Goal: Information Seeking & Learning: Learn about a topic

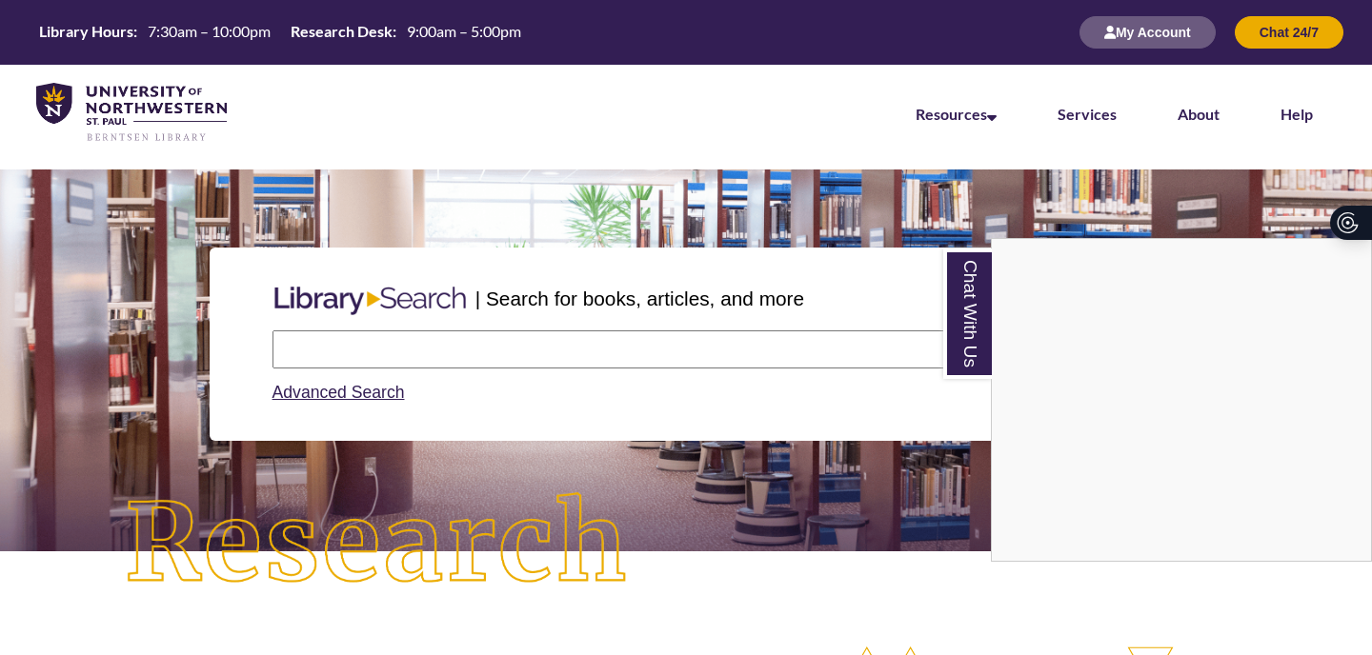
click at [858, 346] on div "Chat With Us" at bounding box center [686, 327] width 1372 height 655
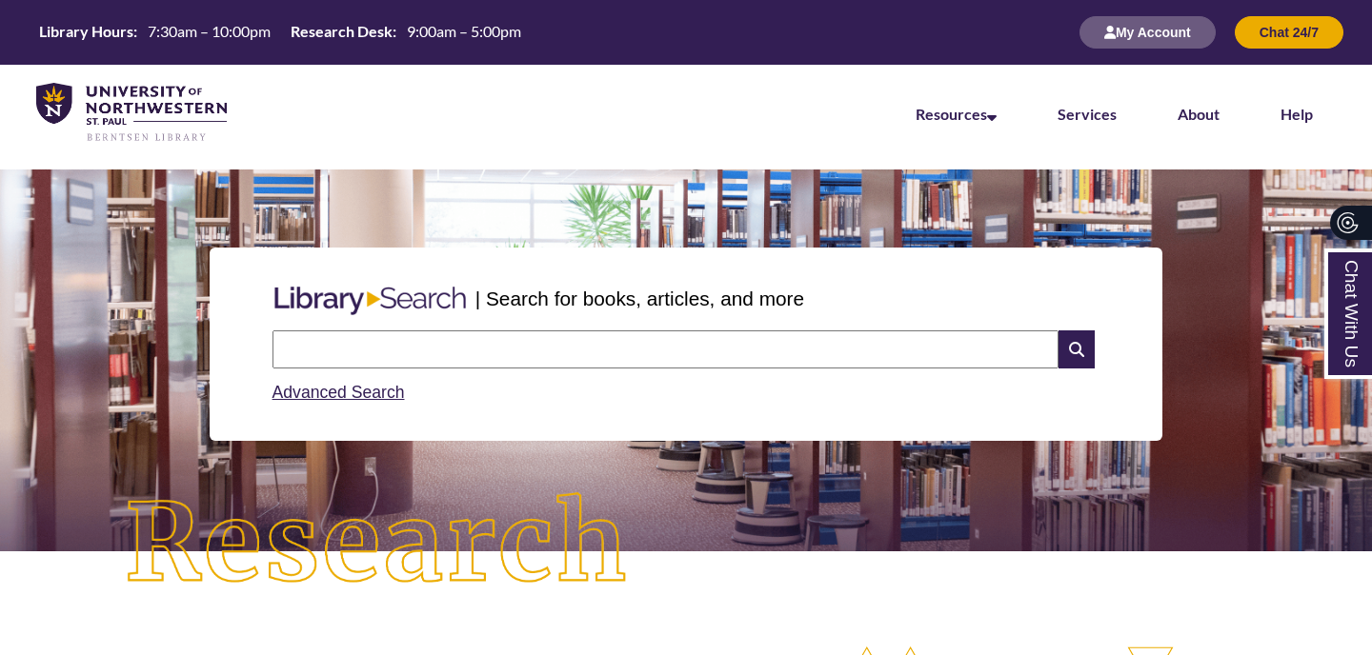
click at [613, 365] on input "text" at bounding box center [665, 350] width 786 height 38
type input "**********"
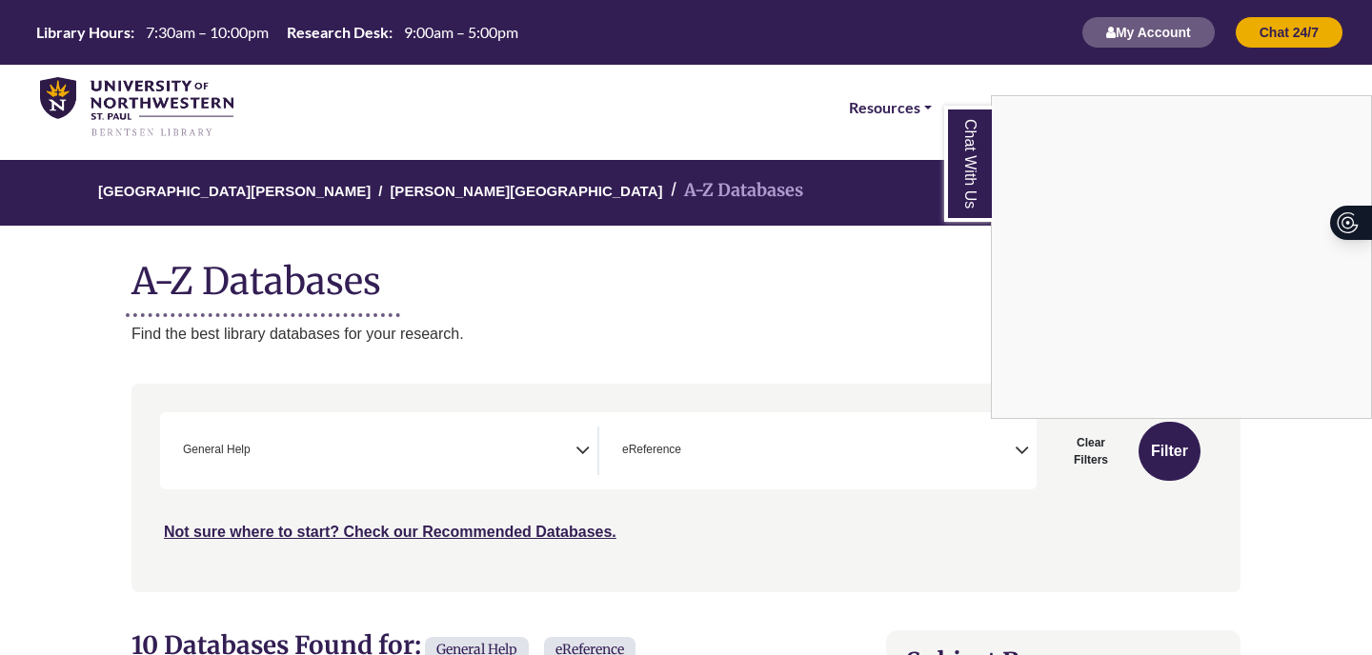
scroll to position [311, 0]
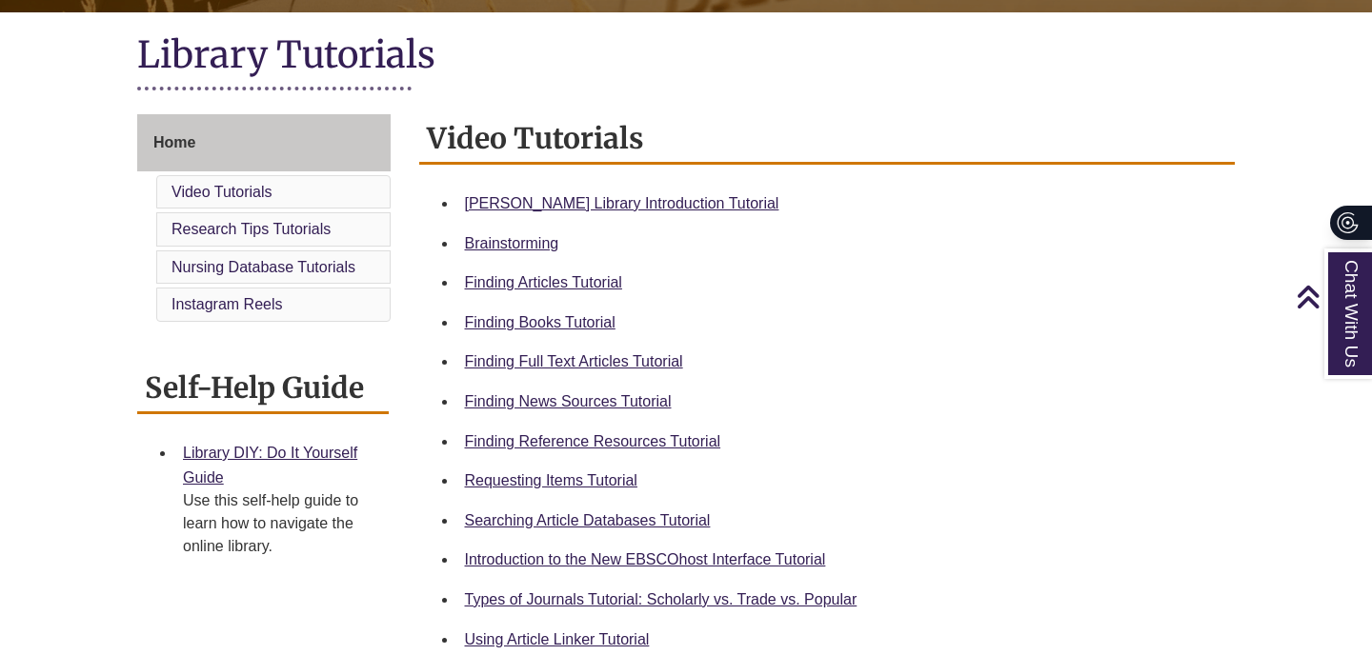
scroll to position [429, 0]
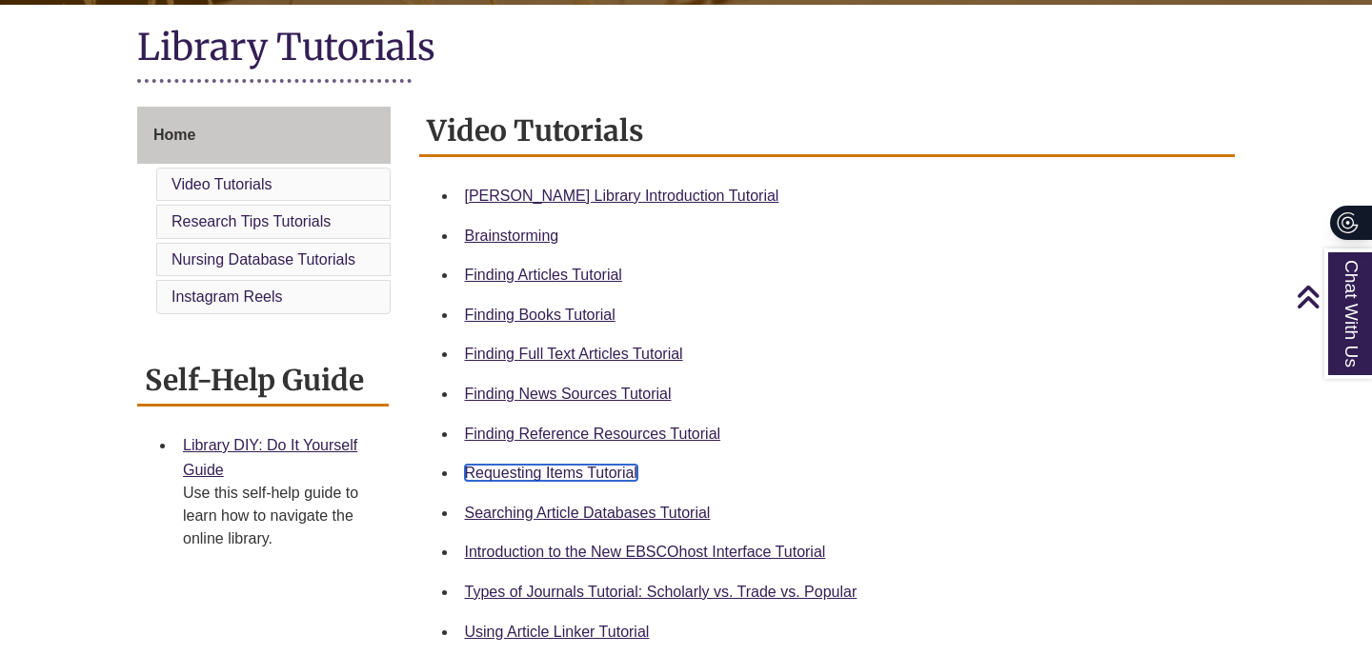
click at [611, 473] on link "Requesting Items Tutorial" at bounding box center [551, 473] width 172 height 16
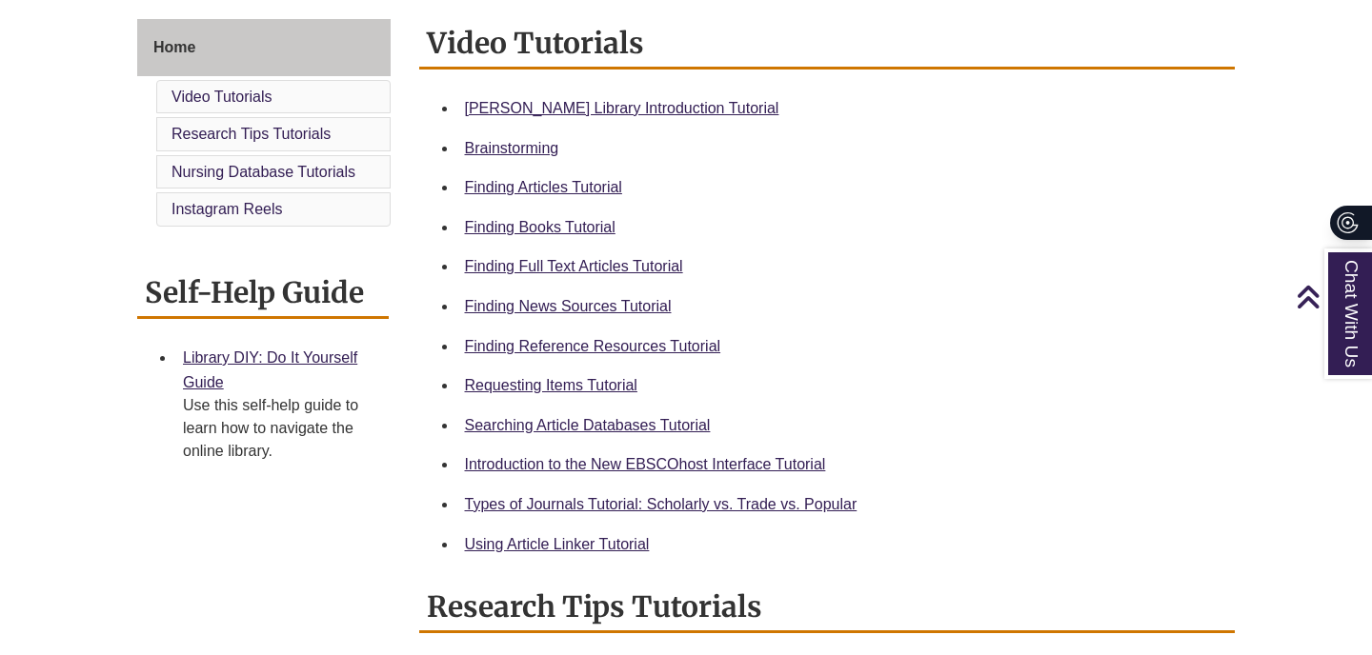
scroll to position [518, 0]
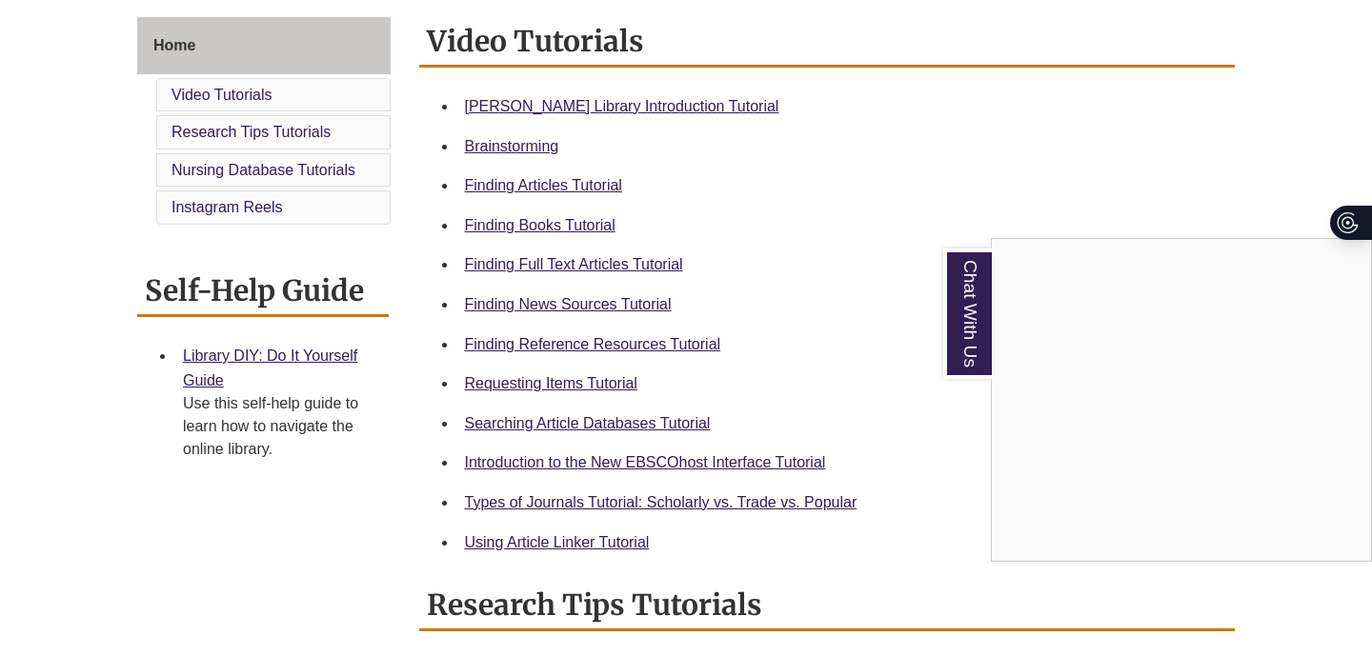
click at [562, 188] on div "Chat With Us" at bounding box center [686, 327] width 1372 height 655
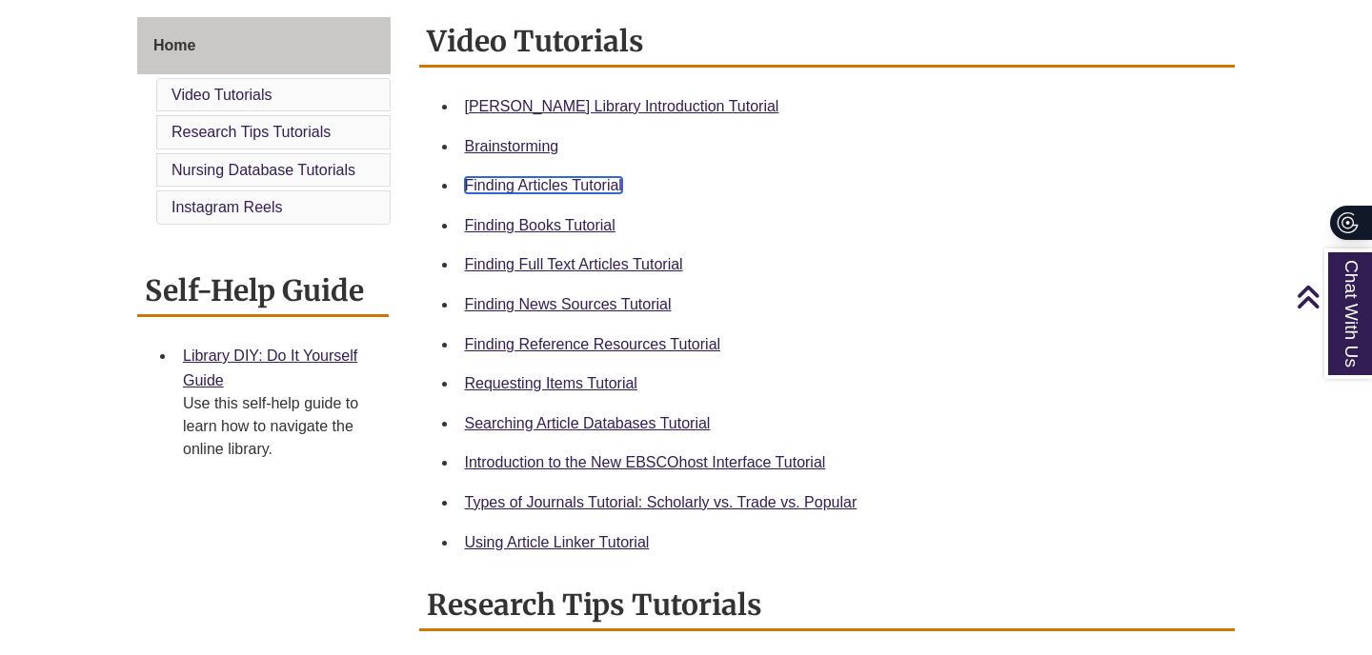
click at [619, 181] on link "Finding Articles Tutorial" at bounding box center [543, 185] width 157 height 16
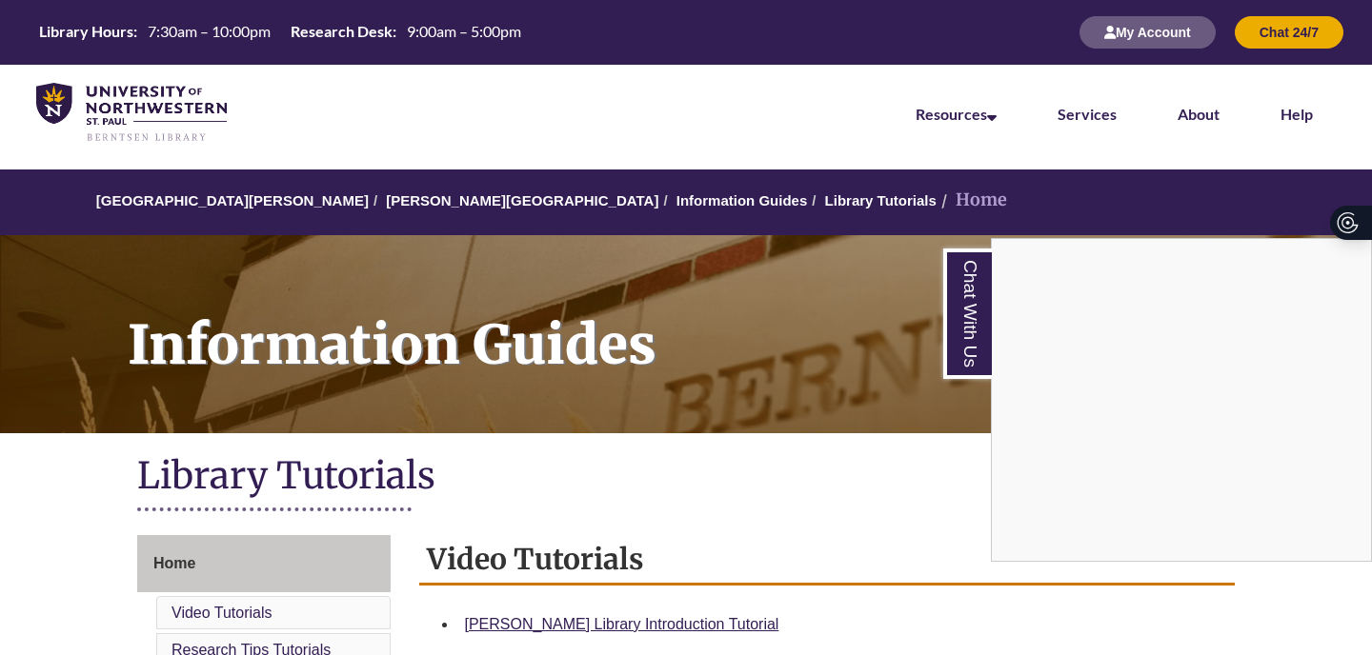
click at [905, 359] on div "Chat With Us" at bounding box center [686, 327] width 1372 height 655
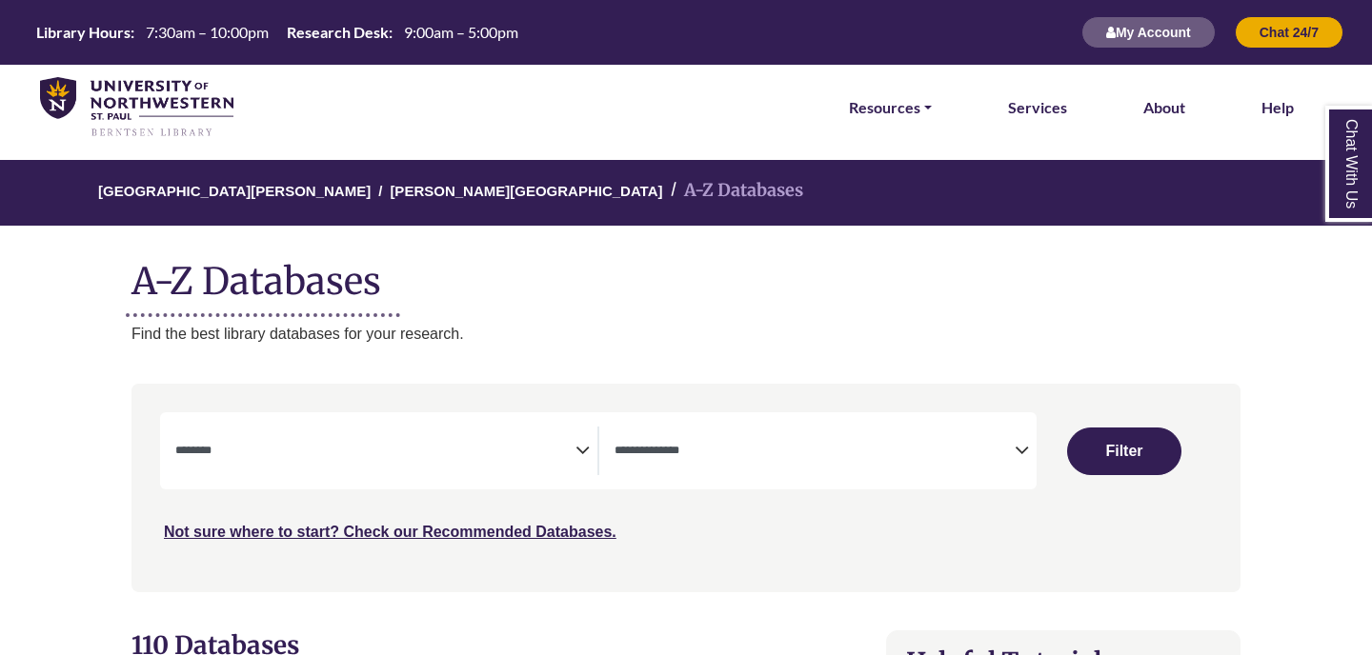
select select "Database Subject Filter"
select select "Database Types Filter"
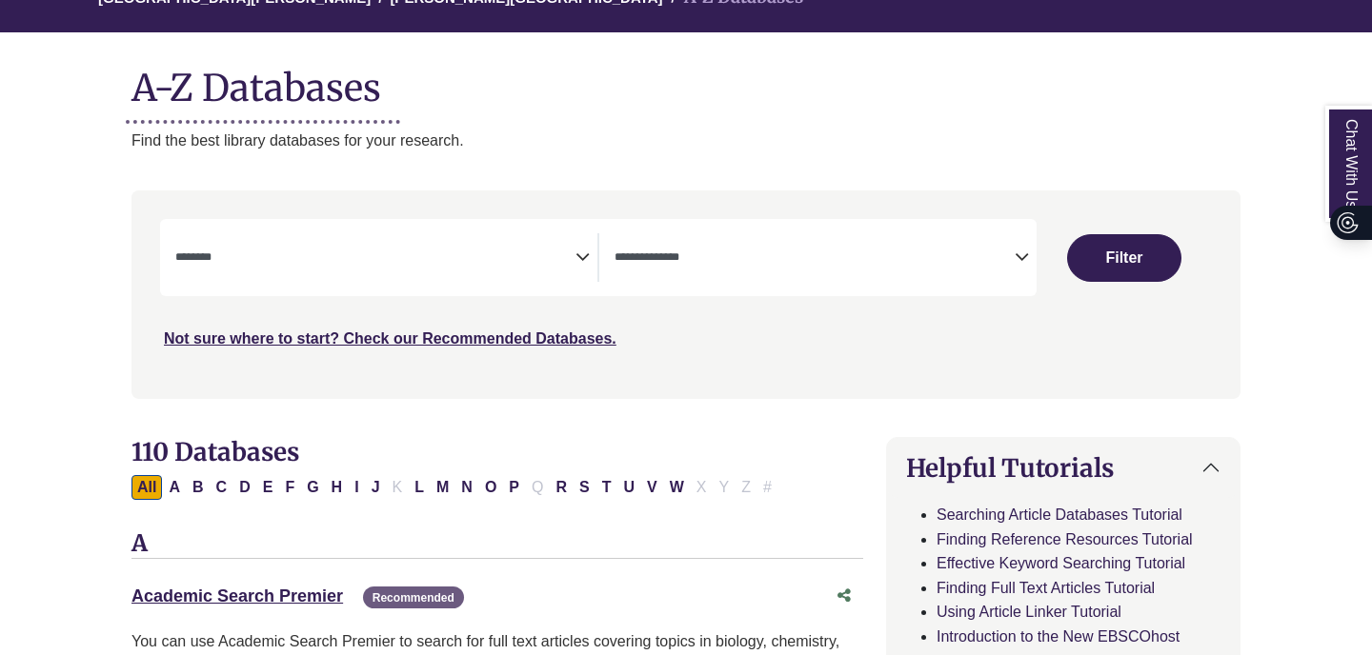
scroll to position [188, 0]
